Goal: Complete application form: Complete application form

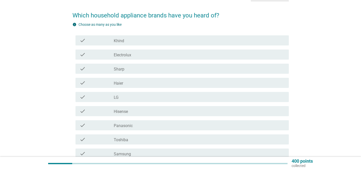
scroll to position [35, 0]
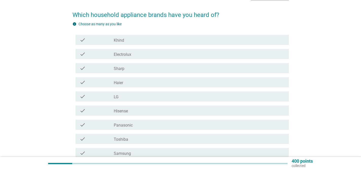
click at [154, 70] on div "check_box_outline_blank Sharp" at bounding box center [199, 68] width 171 height 6
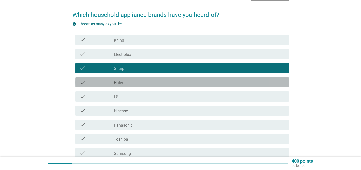
click at [149, 82] on div "check_box_outline_blank Haier" at bounding box center [199, 82] width 171 height 6
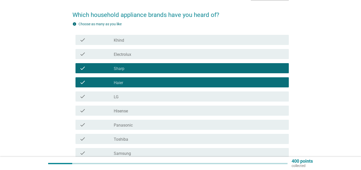
click at [148, 95] on div "check_box_outline_blank LG" at bounding box center [199, 97] width 171 height 6
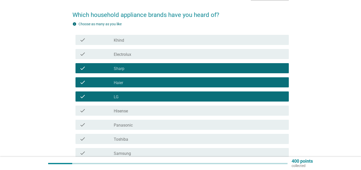
drag, startPoint x: 145, startPoint y: 112, endPoint x: 143, endPoint y: 116, distance: 3.9
click at [145, 112] on div "check_box_outline_blank Hisense" at bounding box center [199, 111] width 171 height 6
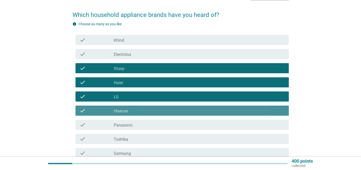
drag, startPoint x: 142, startPoint y: 124, endPoint x: 138, endPoint y: 131, distance: 8.4
click at [142, 124] on div "check_box_outline_blank Panasonic" at bounding box center [199, 125] width 171 height 6
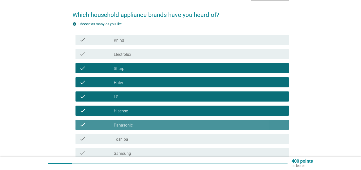
click at [133, 141] on div "check_box_outline_blank Toshiba" at bounding box center [199, 139] width 171 height 6
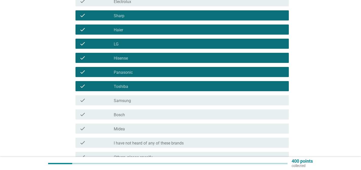
scroll to position [89, 0]
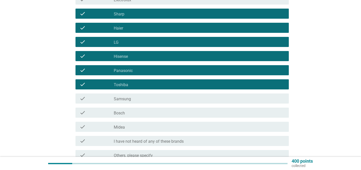
click at [159, 101] on div "check_box_outline_blank Samsung" at bounding box center [199, 99] width 171 height 6
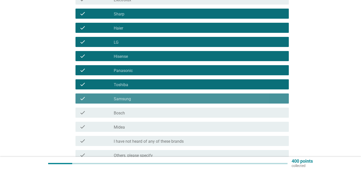
click at [152, 112] on div "check_box_outline_blank Bosch" at bounding box center [199, 113] width 171 height 6
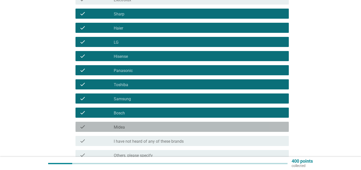
click at [151, 126] on div "check_box_outline_blank Midea" at bounding box center [199, 127] width 171 height 6
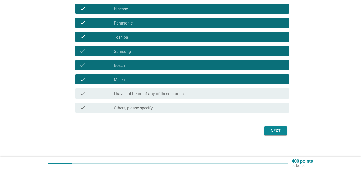
scroll to position [140, 0]
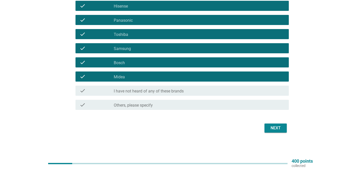
drag, startPoint x: 275, startPoint y: 123, endPoint x: 275, endPoint y: 127, distance: 4.3
click at [275, 123] on div "Next" at bounding box center [180, 128] width 216 height 12
click at [275, 129] on div "Next" at bounding box center [275, 128] width 14 height 6
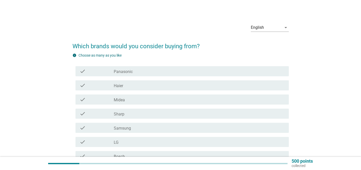
scroll to position [4, 0]
click at [163, 72] on div "check_box_outline_blank Panasonic" at bounding box center [199, 71] width 171 height 6
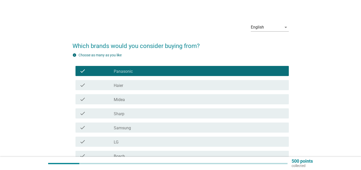
click at [157, 80] on div "check check_box_outline_blank Haier" at bounding box center [181, 85] width 213 height 10
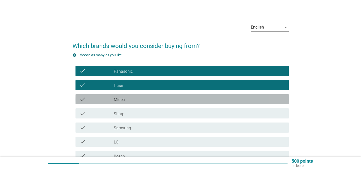
click at [162, 95] on div "check check_box_outline_blank Midea" at bounding box center [181, 99] width 213 height 10
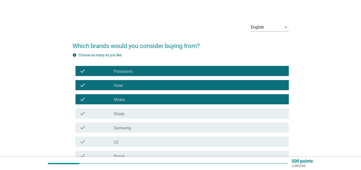
click at [166, 111] on div "check_box_outline_blank Sharp" at bounding box center [199, 114] width 171 height 6
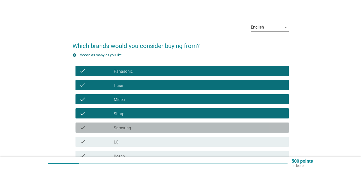
click at [167, 125] on div "check_box_outline_blank Samsung" at bounding box center [199, 128] width 171 height 6
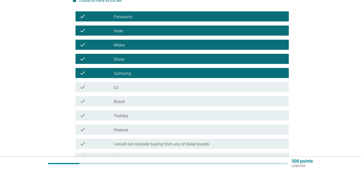
scroll to position [59, 0]
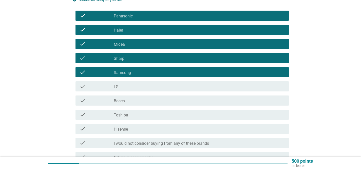
click at [165, 86] on div "check_box_outline_blank LG" at bounding box center [199, 87] width 171 height 6
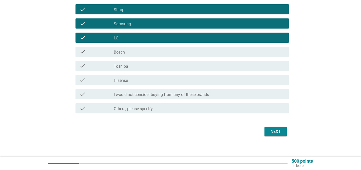
scroll to position [109, 0]
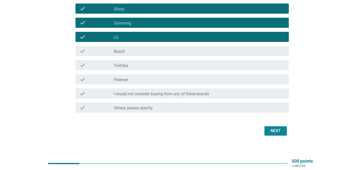
click at [183, 80] on div "check_box_outline_blank Hisense" at bounding box center [199, 79] width 171 height 6
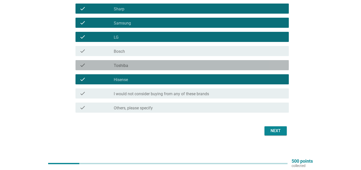
click at [191, 67] on div "check_box_outline_blank Toshiba" at bounding box center [199, 65] width 171 height 6
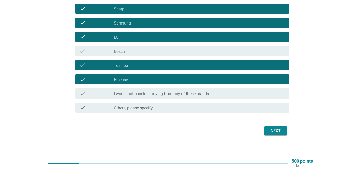
click at [276, 134] on div "Next" at bounding box center [275, 131] width 14 height 6
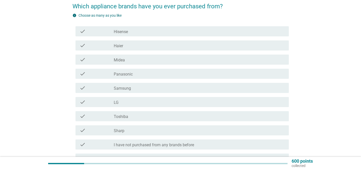
scroll to position [46, 0]
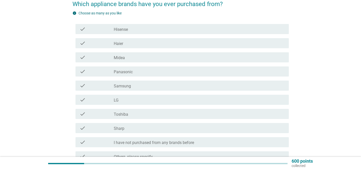
click at [145, 42] on div "check_box_outline_blank Haier" at bounding box center [199, 43] width 171 height 6
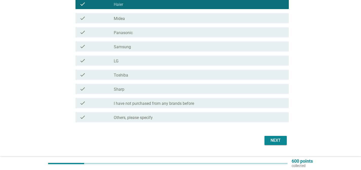
scroll to position [88, 0]
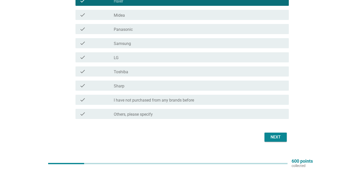
click at [150, 32] on div "check check_box Panasonic" at bounding box center [181, 29] width 213 height 10
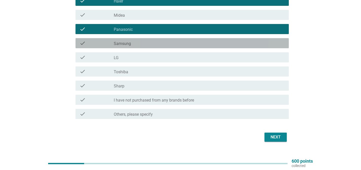
click at [148, 40] on div "check_box_outline_blank Samsung" at bounding box center [199, 43] width 171 height 6
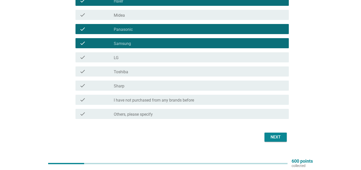
click at [151, 54] on div "check_box_outline_blank LG" at bounding box center [199, 57] width 171 height 6
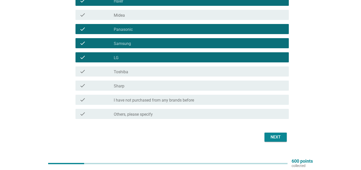
click at [268, 135] on div "Next" at bounding box center [275, 137] width 14 height 6
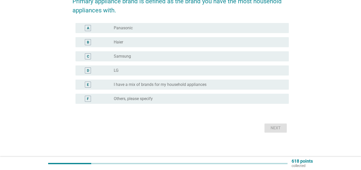
scroll to position [0, 0]
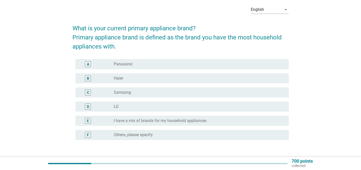
click at [147, 58] on div "A radio_button_unchecked Panasonic" at bounding box center [180, 64] width 216 height 14
click at [149, 63] on div "radio_button_unchecked Panasonic" at bounding box center [197, 64] width 167 height 5
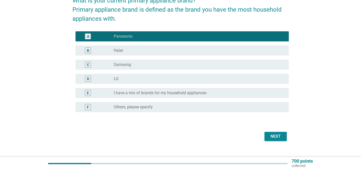
scroll to position [50, 0]
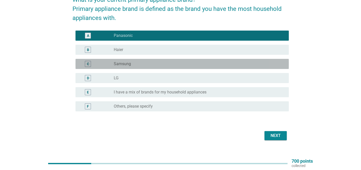
click at [218, 67] on div "C radio_button_unchecked Samsung" at bounding box center [181, 64] width 213 height 10
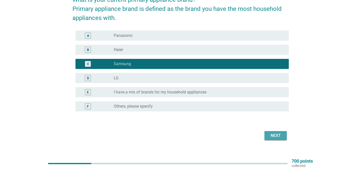
click at [282, 133] on div "Next" at bounding box center [275, 136] width 14 height 6
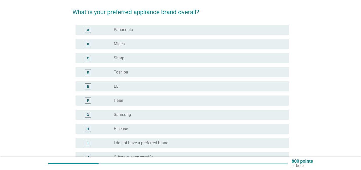
scroll to position [38, 0]
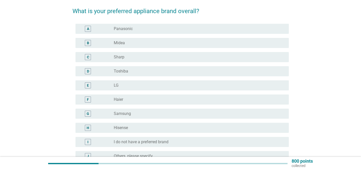
click at [146, 111] on div "radio_button_unchecked Samsung" at bounding box center [197, 113] width 167 height 5
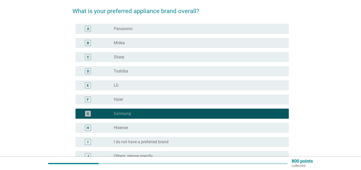
scroll to position [96, 0]
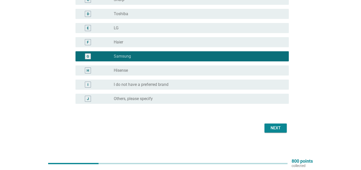
click at [269, 127] on div "Next" at bounding box center [275, 128] width 14 height 6
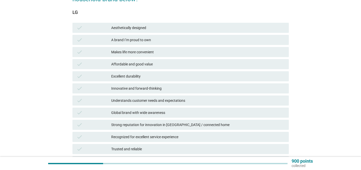
scroll to position [61, 0]
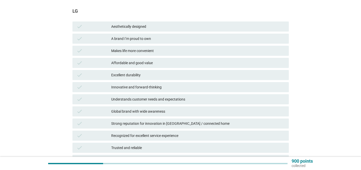
click at [153, 53] on div "Makes life more convenient" at bounding box center [197, 51] width 173 height 6
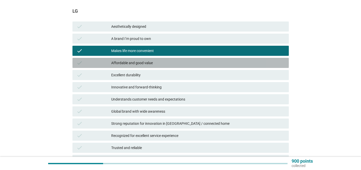
click at [152, 61] on div "Affordable and good value" at bounding box center [197, 63] width 173 height 6
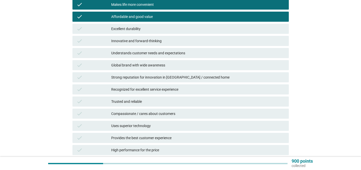
scroll to position [160, 0]
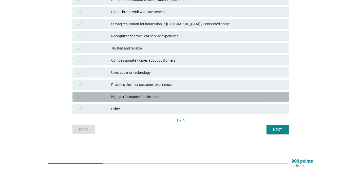
click at [179, 95] on div "High performance for the price" at bounding box center [197, 97] width 173 height 6
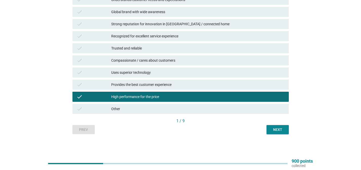
click at [275, 132] on div "Next" at bounding box center [277, 129] width 14 height 5
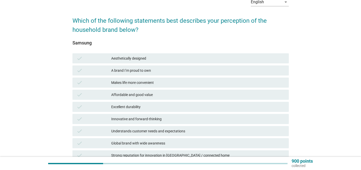
scroll to position [29, 0]
click at [156, 60] on div "Aesthetically designed" at bounding box center [197, 58] width 173 height 6
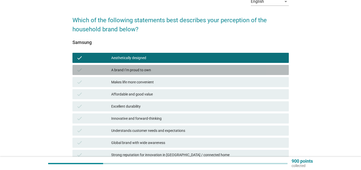
click at [156, 67] on div "A brand I’m proud to own" at bounding box center [197, 70] width 173 height 6
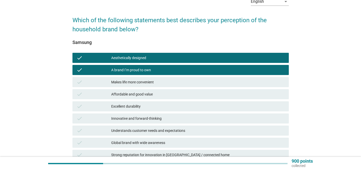
click at [152, 107] on div "Excellent durability" at bounding box center [197, 107] width 173 height 6
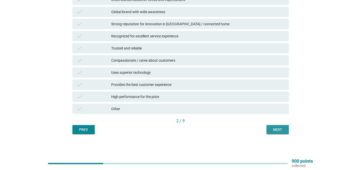
click at [278, 130] on div "Next" at bounding box center [277, 129] width 14 height 5
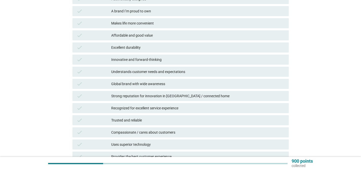
click at [189, 121] on div "Trusted and reliable" at bounding box center [197, 120] width 173 height 6
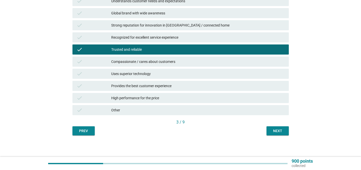
scroll to position [160, 0]
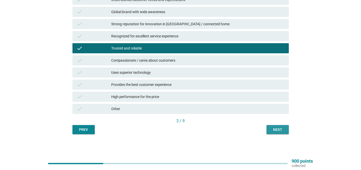
click at [277, 131] on div "Next" at bounding box center [277, 129] width 14 height 5
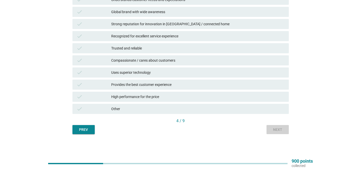
scroll to position [0, 0]
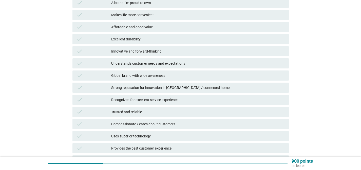
click at [178, 110] on div "Trusted and reliable" at bounding box center [197, 112] width 173 height 6
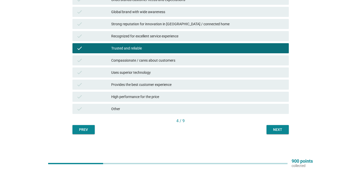
click at [271, 131] on div "Next" at bounding box center [277, 129] width 14 height 5
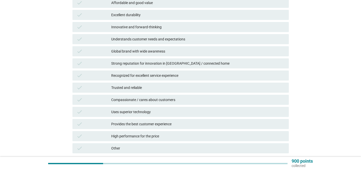
scroll to position [123, 0]
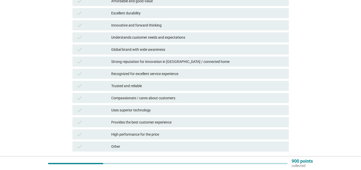
click at [185, 133] on div "High performance for the price" at bounding box center [197, 135] width 173 height 6
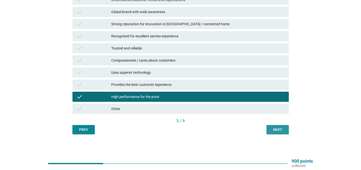
click at [286, 131] on button "Next" at bounding box center [277, 129] width 22 height 9
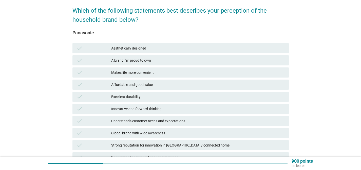
scroll to position [40, 0]
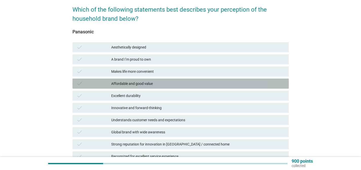
click at [186, 83] on div "Affordable and good value" at bounding box center [197, 84] width 173 height 6
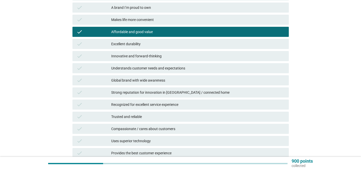
scroll to position [104, 0]
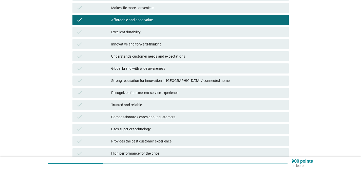
click at [185, 103] on div "Trusted and reliable" at bounding box center [197, 105] width 173 height 6
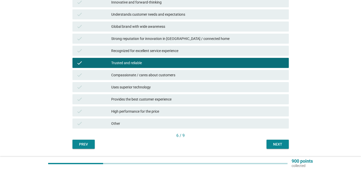
scroll to position [160, 0]
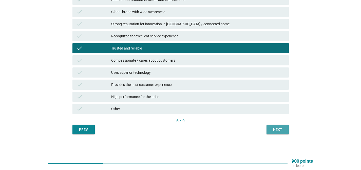
click at [270, 131] on button "Next" at bounding box center [277, 129] width 22 height 9
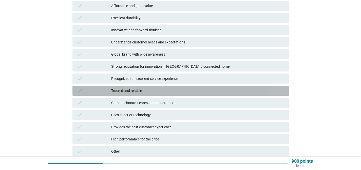
drag, startPoint x: 183, startPoint y: 91, endPoint x: 196, endPoint y: 101, distance: 16.4
click at [183, 91] on div "Trusted and reliable" at bounding box center [197, 91] width 173 height 6
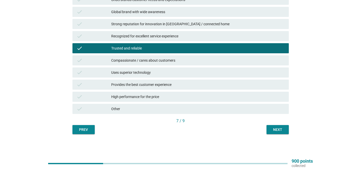
click at [268, 132] on button "Next" at bounding box center [277, 129] width 22 height 9
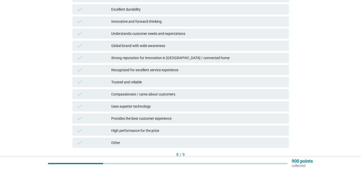
click at [204, 143] on div "Other" at bounding box center [197, 143] width 173 height 6
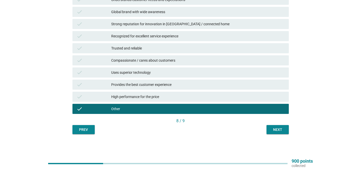
click at [269, 129] on button "Next" at bounding box center [277, 129] width 22 height 9
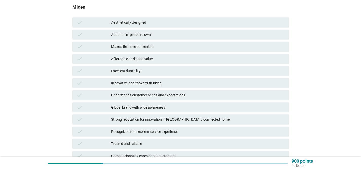
click at [203, 75] on div "check Excellent durability" at bounding box center [180, 71] width 216 height 10
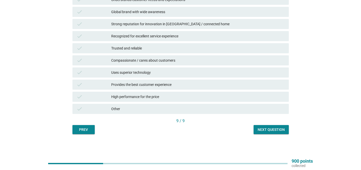
click at [277, 128] on div "Next question" at bounding box center [270, 129] width 27 height 5
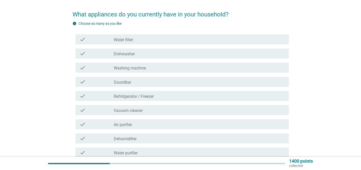
scroll to position [43, 0]
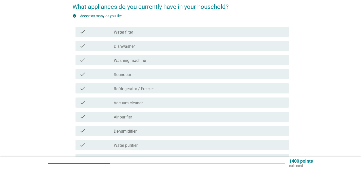
click at [145, 59] on label "Washing machine" at bounding box center [130, 60] width 32 height 5
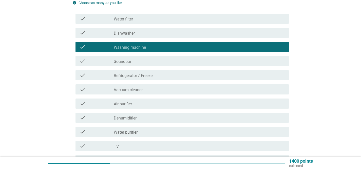
scroll to position [57, 0]
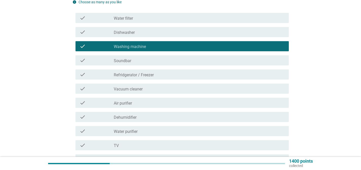
click at [153, 80] on div "check check_box_outline_blank Refridgerator / Freezer" at bounding box center [180, 75] width 216 height 14
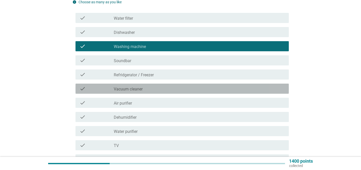
click at [153, 90] on div "check_box_outline_blank Vacuum cleaner" at bounding box center [199, 89] width 171 height 6
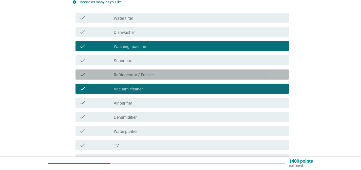
click at [158, 79] on div "check check_box_outline_blank Refridgerator / Freezer" at bounding box center [181, 75] width 213 height 10
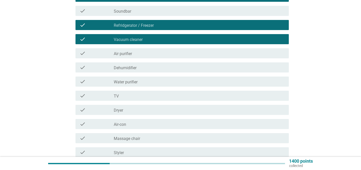
click at [182, 98] on div "check_box_outline_blank TV" at bounding box center [199, 96] width 171 height 6
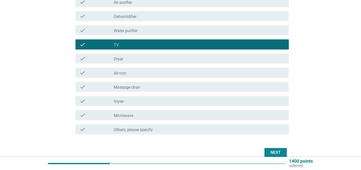
scroll to position [160, 0]
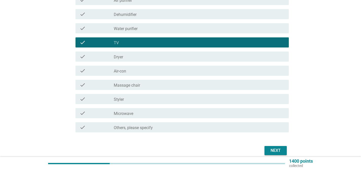
click at [160, 72] on div "check_box_outline_blank Air-con" at bounding box center [199, 71] width 171 height 6
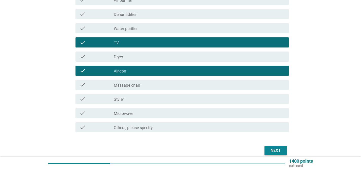
click at [184, 121] on div "check check_box_outline_blank Others, please specify" at bounding box center [180, 127] width 216 height 14
click at [270, 151] on div "Next" at bounding box center [275, 151] width 14 height 6
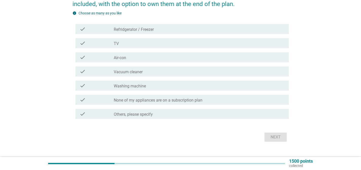
scroll to position [91, 0]
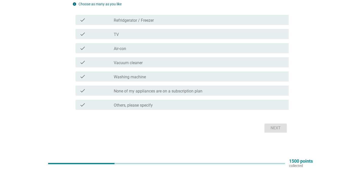
click at [178, 93] on label "None of my appliances are on a subscription plan" at bounding box center [158, 91] width 89 height 5
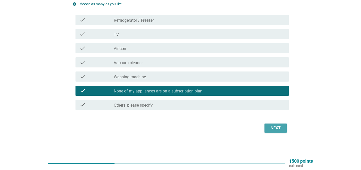
click at [270, 125] on button "Next" at bounding box center [275, 128] width 22 height 9
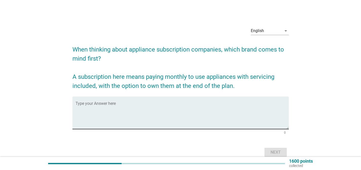
click at [254, 112] on textarea "Type your Answer here" at bounding box center [181, 116] width 213 height 27
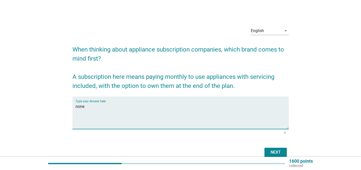
type textarea "none"
click at [275, 153] on div "Next" at bounding box center [275, 153] width 14 height 6
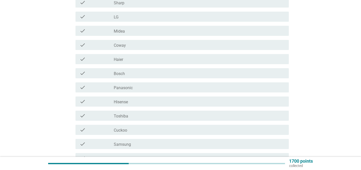
scroll to position [241, 0]
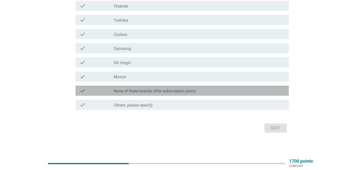
click at [230, 93] on div "check_box_outline_blank None of these brands offer subscription plans" at bounding box center [199, 91] width 171 height 6
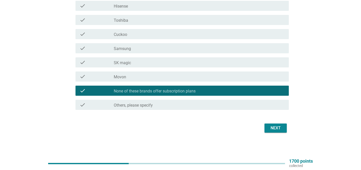
click at [278, 131] on div "Next" at bounding box center [275, 128] width 14 height 6
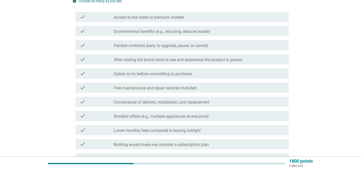
scroll to position [69, 0]
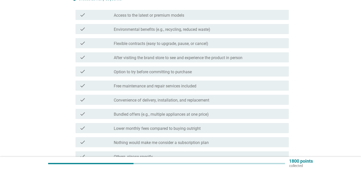
click at [185, 43] on label "Flexible contracts (easy to upgrade, pause, or cancel)" at bounding box center [161, 43] width 94 height 5
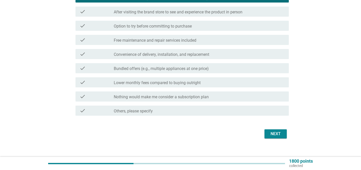
scroll to position [115, 0]
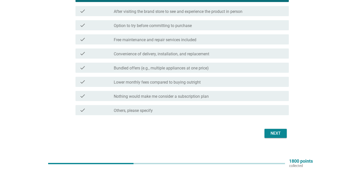
click at [189, 53] on label "Convenience of delivery, installation, and replacement" at bounding box center [161, 54] width 95 height 5
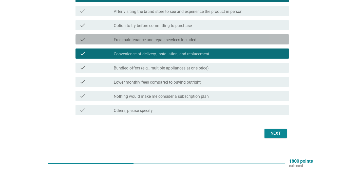
click at [196, 39] on label "Free maintenance and repair services included" at bounding box center [155, 39] width 83 height 5
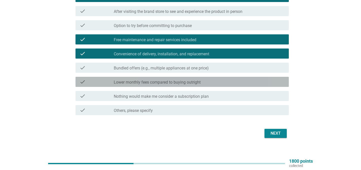
click at [247, 81] on div "check_box_outline_blank Lower monthly fees compared to buying outright" at bounding box center [199, 82] width 171 height 6
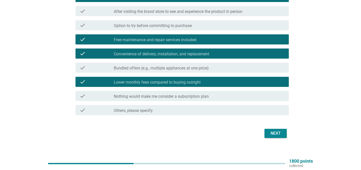
click at [284, 135] on button "Next" at bounding box center [275, 133] width 22 height 9
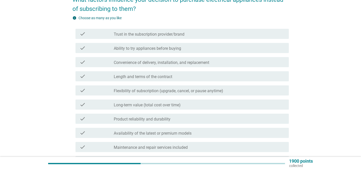
scroll to position [51, 0]
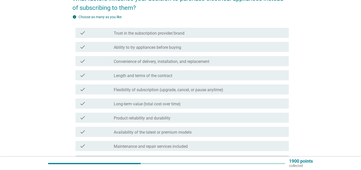
click at [171, 31] on label "Trust in the subscription provider/brand" at bounding box center [149, 33] width 71 height 5
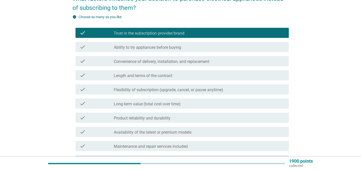
click at [164, 75] on label "Length and terms of the contract" at bounding box center [143, 75] width 58 height 5
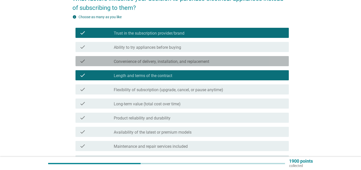
click at [169, 64] on label "Convenience of delivery, installation, and replacement" at bounding box center [161, 61] width 95 height 5
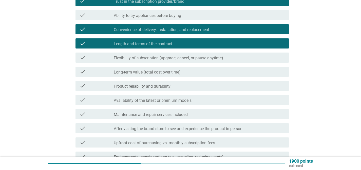
click at [170, 72] on label "Long-term value (total cost over time)" at bounding box center [147, 72] width 67 height 5
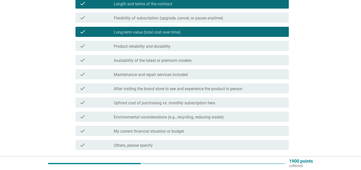
scroll to position [163, 0]
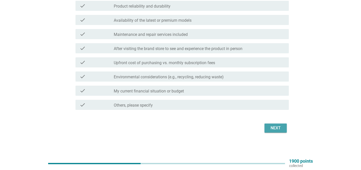
click at [276, 131] on button "Next" at bounding box center [275, 128] width 22 height 9
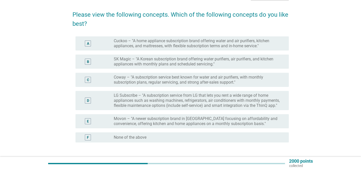
scroll to position [38, 0]
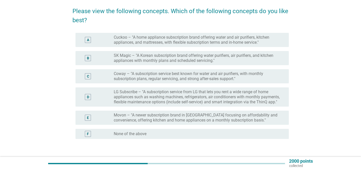
click at [190, 92] on label "LG Subscribe – "A subscription service from LG that lets you rent a wide range …" at bounding box center [197, 97] width 167 height 15
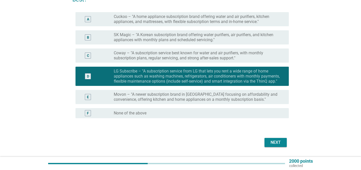
scroll to position [74, 0]
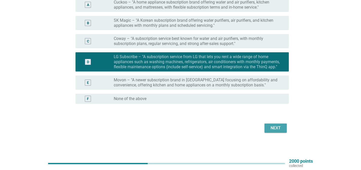
click at [268, 124] on button "Next" at bounding box center [275, 128] width 22 height 9
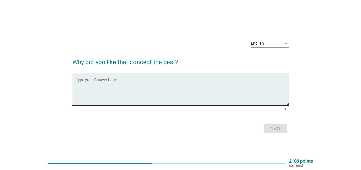
click at [172, 83] on textarea "Type your Answer here" at bounding box center [181, 92] width 213 height 27
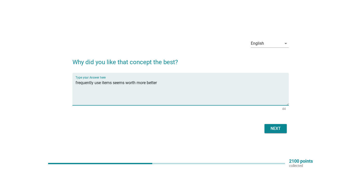
type textarea "frequently use items seems worth more better"
click at [277, 131] on div "Next" at bounding box center [275, 129] width 14 height 6
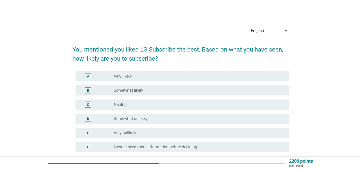
click at [192, 104] on div "radio_button_unchecked Neutral" at bounding box center [197, 104] width 167 height 5
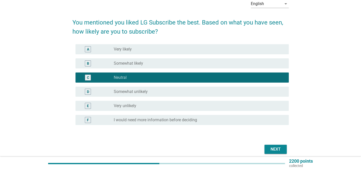
scroll to position [48, 0]
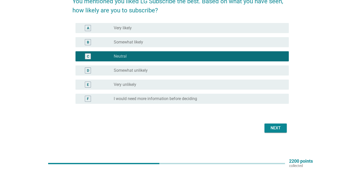
click at [282, 127] on div "Next" at bounding box center [275, 128] width 14 height 6
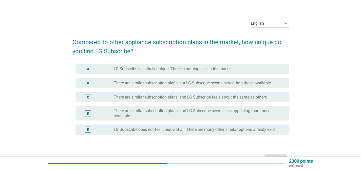
click at [245, 96] on label "There are similar subscription plans, and LG Subscribe feels about the same as …" at bounding box center [190, 97] width 153 height 5
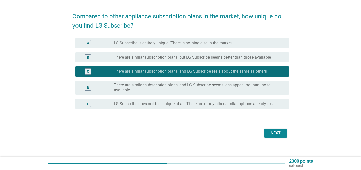
scroll to position [34, 0]
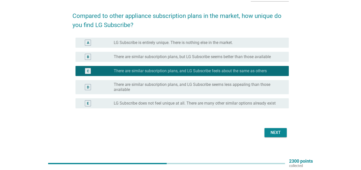
click at [274, 133] on div "Next" at bounding box center [275, 133] width 14 height 6
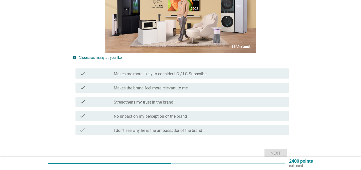
scroll to position [109, 0]
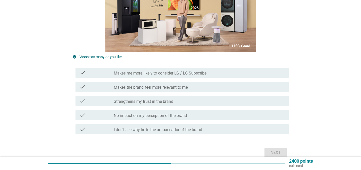
click at [245, 87] on div "check_box_outline_blank Makes the brand feel more relevant to me" at bounding box center [199, 87] width 171 height 6
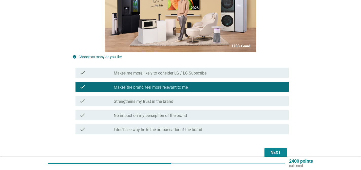
click at [275, 148] on div "Next" at bounding box center [180, 153] width 216 height 12
click at [275, 151] on div "Next" at bounding box center [275, 153] width 14 height 6
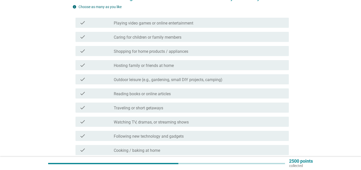
scroll to position [54, 0]
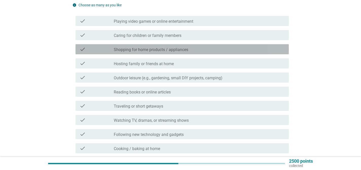
click at [196, 53] on div "check check_box_outline_blank Shopping for home products / appliances" at bounding box center [181, 49] width 213 height 10
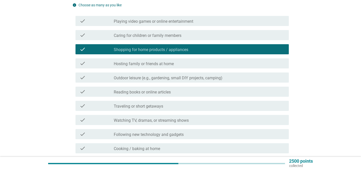
click at [204, 35] on div "check_box_outline_blank Caring for children or family members" at bounding box center [199, 35] width 171 height 6
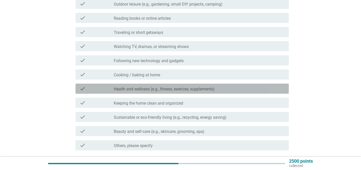
click at [198, 86] on div "check_box_outline_blank Health and wellness (e.g., fitness, exercise, supplemen…" at bounding box center [199, 89] width 171 height 6
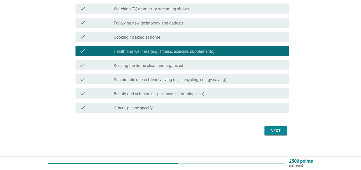
scroll to position [167, 0]
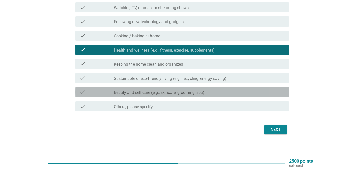
click at [256, 93] on div "check_box_outline_blank Beauty and self-care (e.g., skincare, grooming, spa)" at bounding box center [199, 92] width 171 height 6
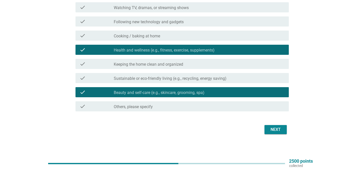
click at [270, 126] on button "Next" at bounding box center [275, 129] width 22 height 9
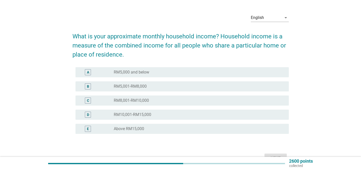
scroll to position [15, 0]
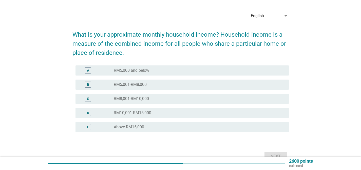
click at [213, 81] on div "B radio_button_unchecked RM5,001-RM8,000" at bounding box center [181, 85] width 213 height 10
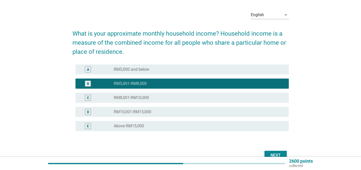
scroll to position [25, 0]
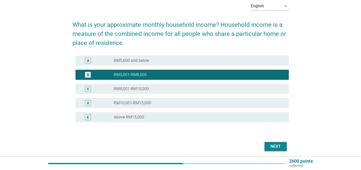
click at [274, 144] on div "Next" at bounding box center [275, 147] width 14 height 6
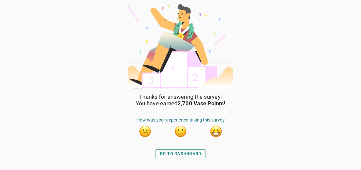
click at [191, 150] on button "GO TO DASHBOARD" at bounding box center [180, 154] width 50 height 9
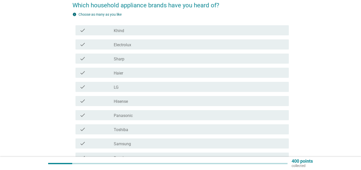
scroll to position [45, 0]
